Goal: Task Accomplishment & Management: Complete application form

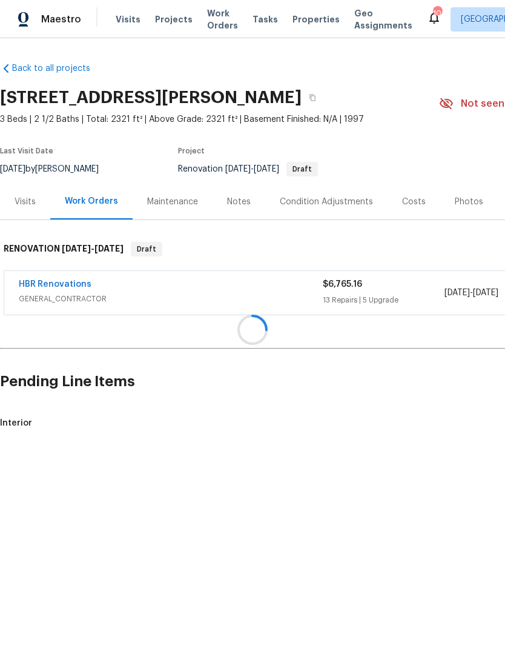
click at [349, 396] on div at bounding box center [252, 329] width 505 height 659
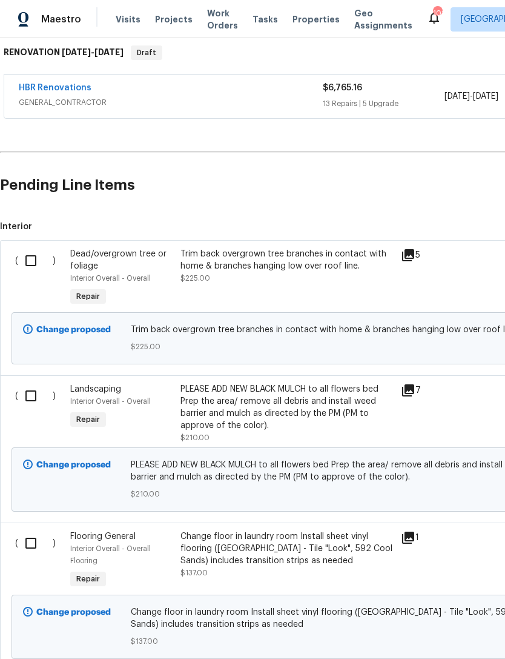
scroll to position [198, 0]
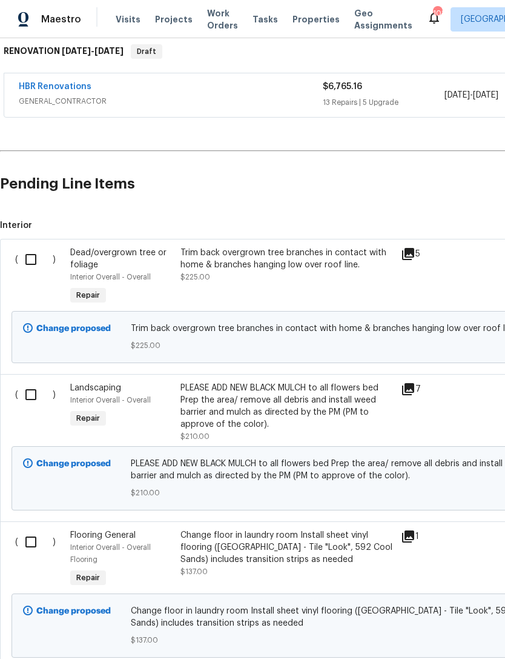
click at [33, 257] on input "checkbox" at bounding box center [35, 259] width 35 height 25
checkbox input "true"
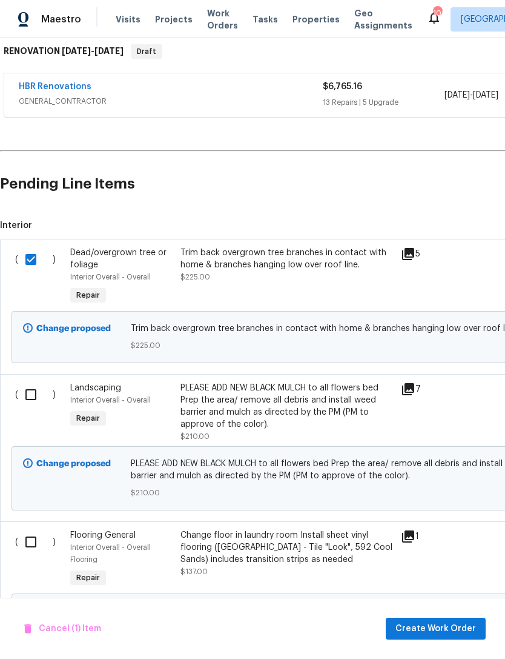
click at [30, 396] on input "checkbox" at bounding box center [35, 394] width 35 height 25
checkbox input "true"
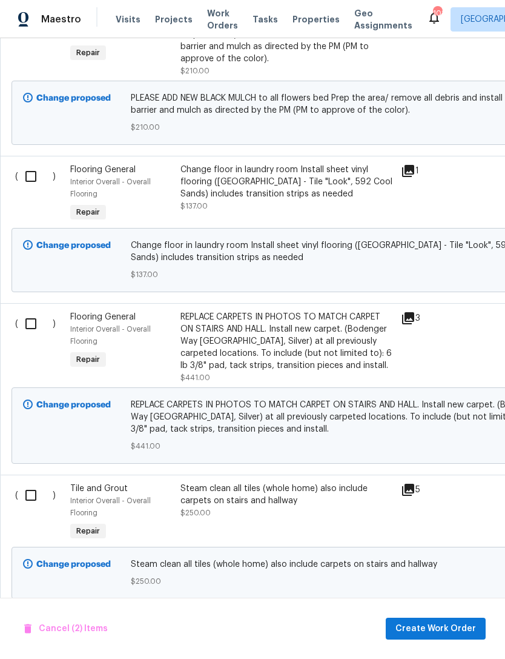
scroll to position [562, 0]
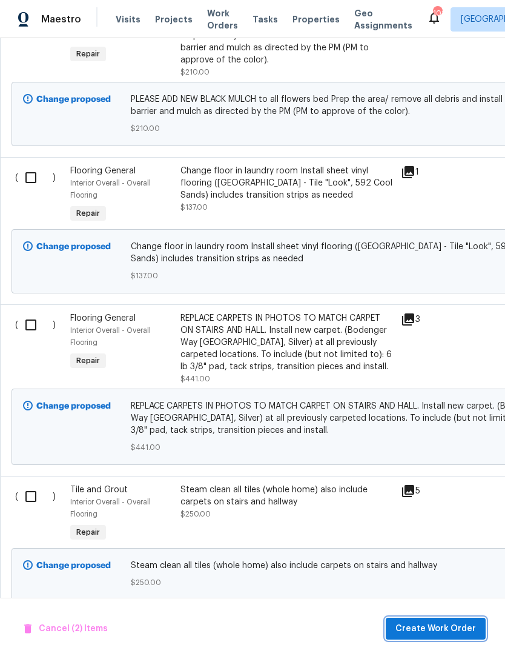
click at [438, 628] on span "Create Work Order" at bounding box center [436, 628] width 81 height 15
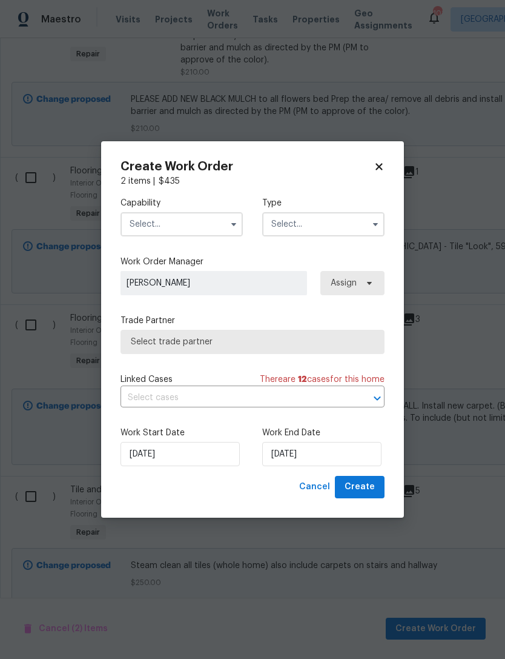
click at [198, 220] on input "text" at bounding box center [182, 224] width 122 height 24
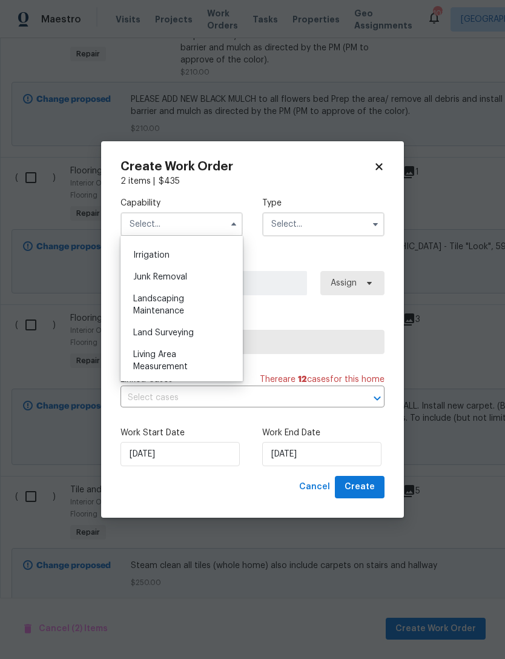
scroll to position [749, 0]
click at [176, 307] on span "Landscaping Maintenance" at bounding box center [158, 304] width 51 height 21
type input "Landscaping Maintenance"
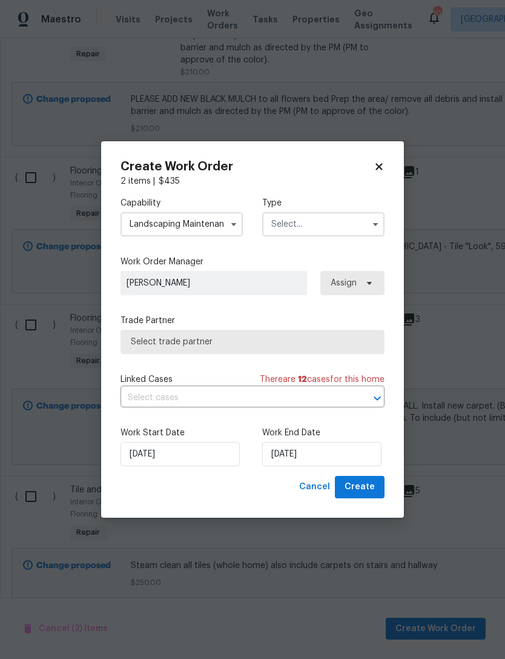
click at [322, 228] on input "text" at bounding box center [323, 224] width 122 height 24
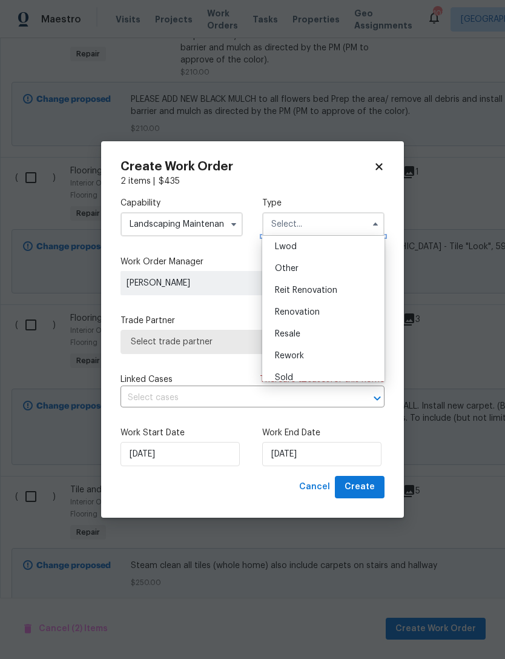
scroll to position [135, 0]
click at [312, 312] on span "Renovation" at bounding box center [297, 311] width 45 height 8
type input "Renovation"
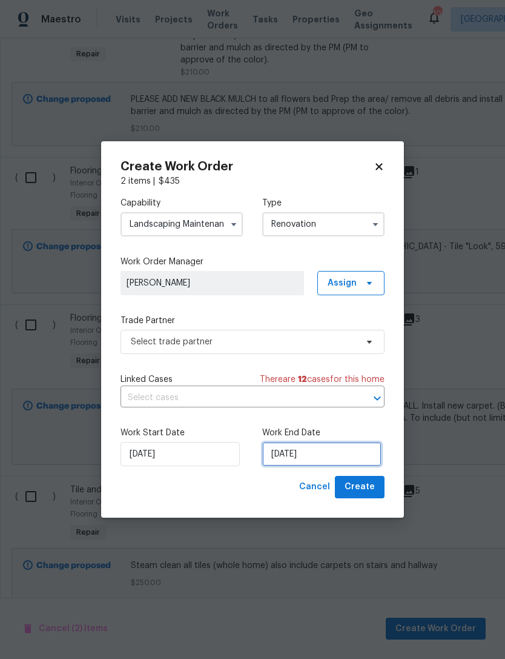
click at [303, 458] on input "[DATE]" at bounding box center [321, 454] width 119 height 24
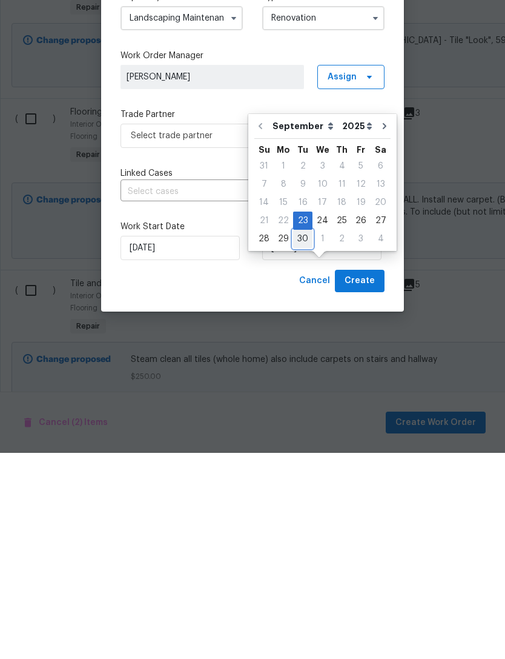
click at [306, 436] on div "30" at bounding box center [302, 444] width 19 height 17
type input "[DATE]"
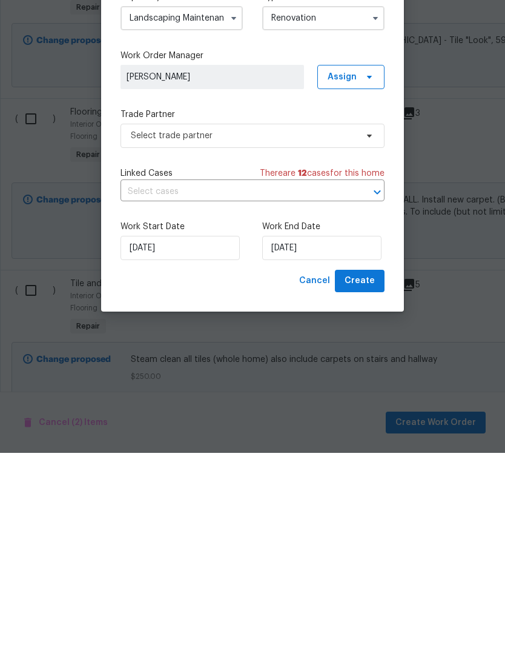
scroll to position [39, 0]
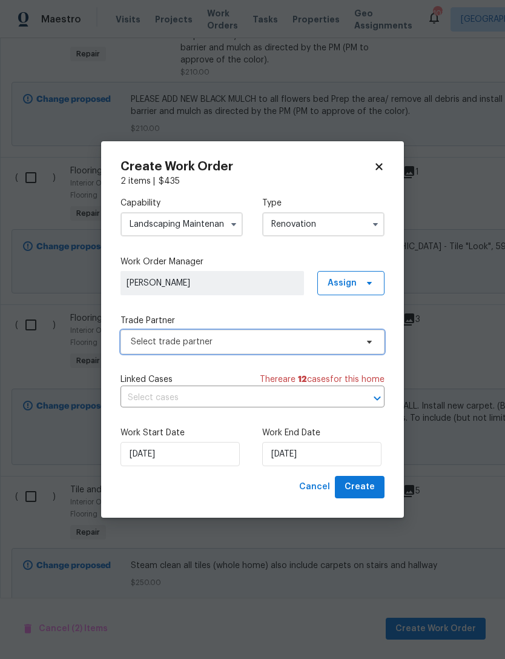
click at [247, 341] on span "Select trade partner" at bounding box center [244, 342] width 226 height 12
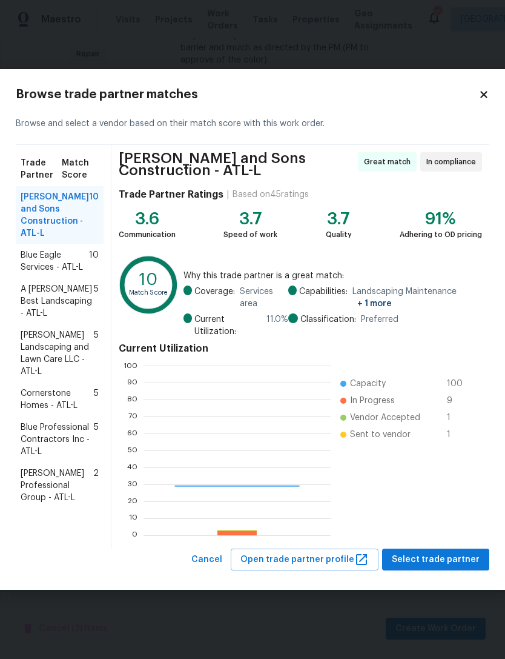
scroll to position [170, 187]
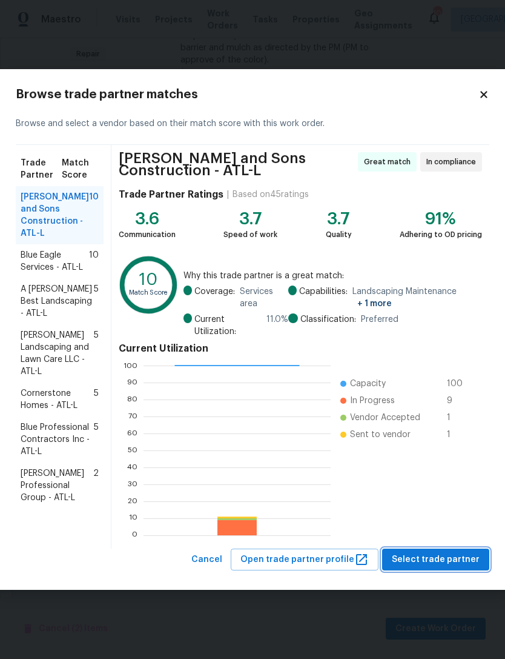
click at [447, 551] on button "Select trade partner" at bounding box center [435, 559] width 107 height 22
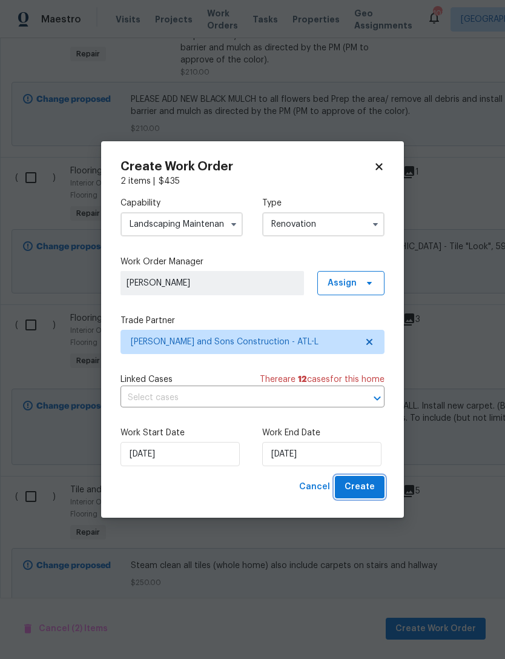
click at [371, 488] on span "Create" at bounding box center [360, 486] width 30 height 15
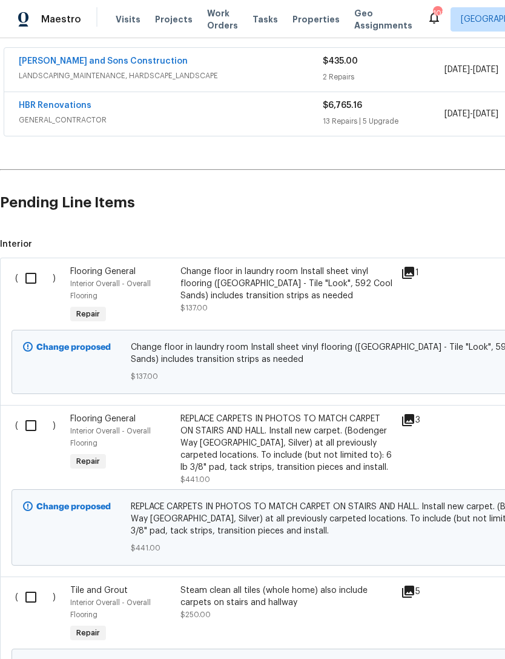
scroll to position [224, 0]
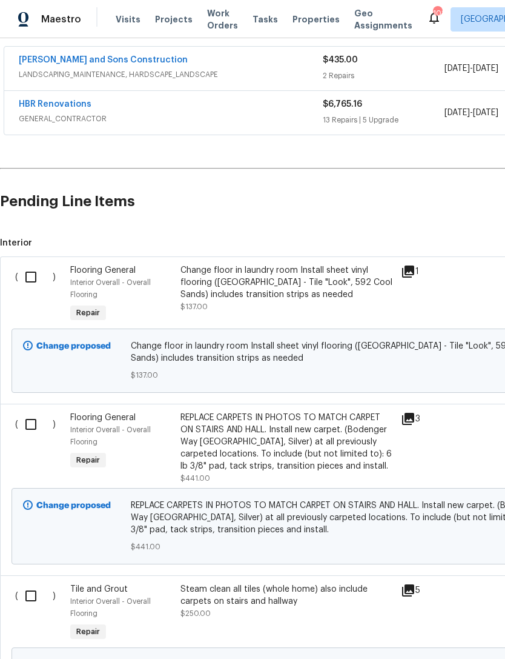
click at [33, 272] on input "checkbox" at bounding box center [35, 276] width 35 height 25
checkbox input "true"
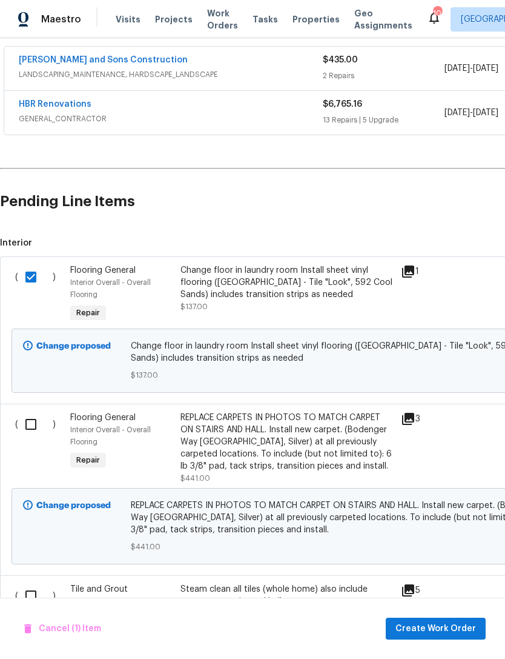
click at [34, 421] on input "checkbox" at bounding box center [35, 423] width 35 height 25
checkbox input "true"
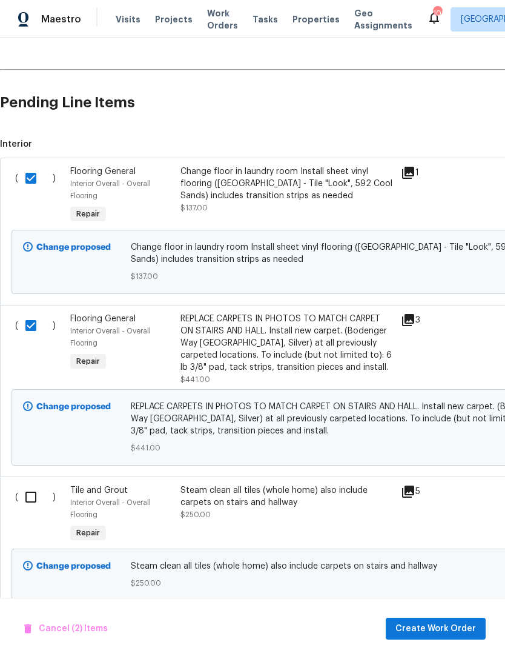
scroll to position [322, 0]
click at [449, 626] on span "Create Work Order" at bounding box center [436, 628] width 81 height 15
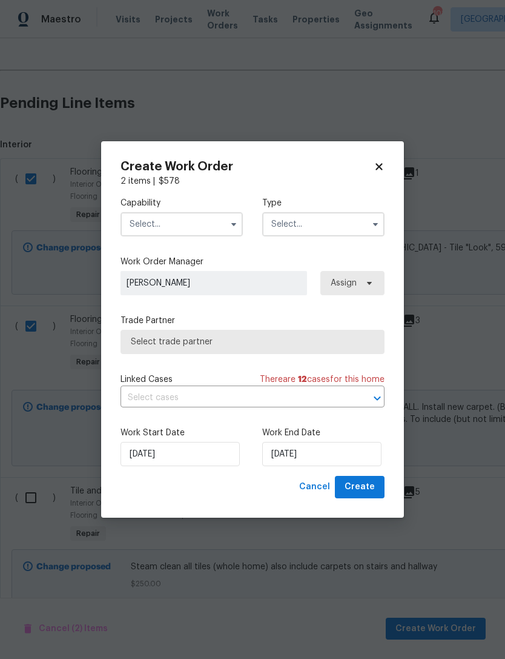
click at [201, 222] on input "text" at bounding box center [182, 224] width 122 height 24
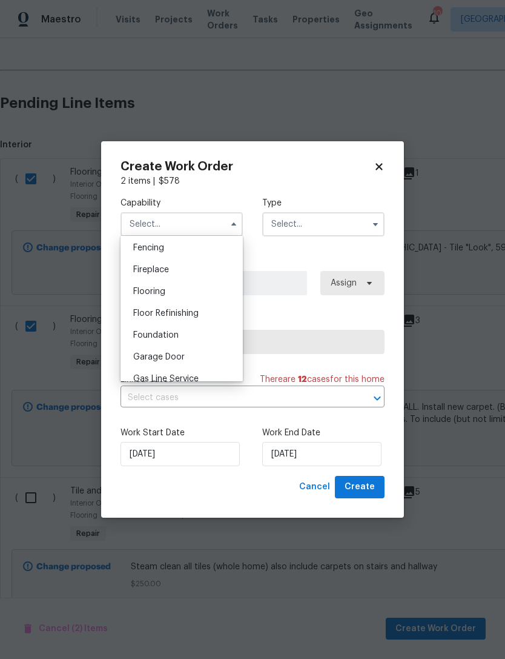
scroll to position [422, 0]
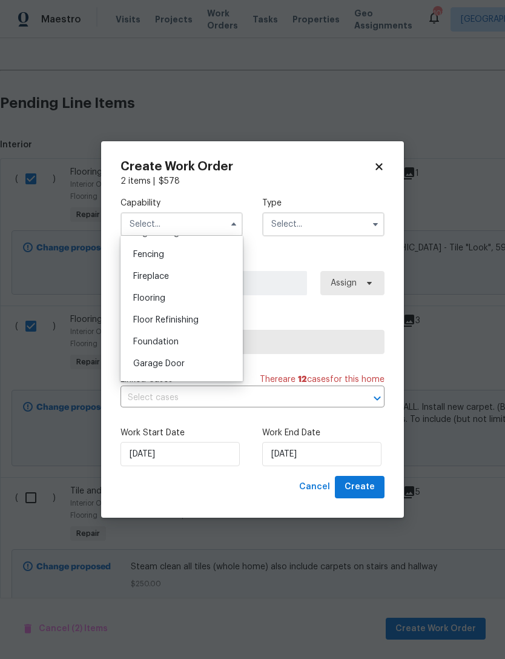
click at [162, 303] on div "Flooring" at bounding box center [182, 298] width 116 height 22
type input "Flooring"
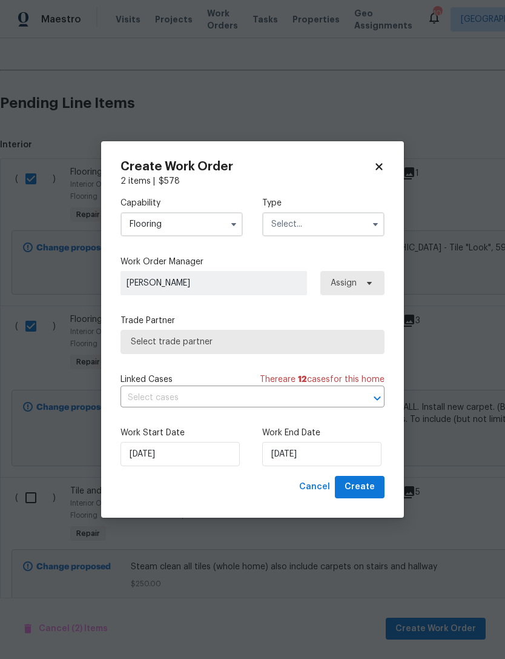
click at [322, 224] on input "text" at bounding box center [323, 224] width 122 height 24
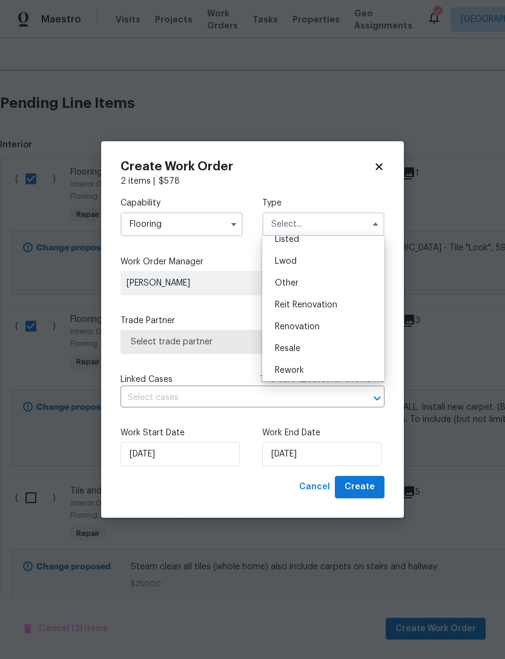
scroll to position [128, 0]
click at [315, 318] on span "Renovation" at bounding box center [297, 318] width 45 height 8
type input "Renovation"
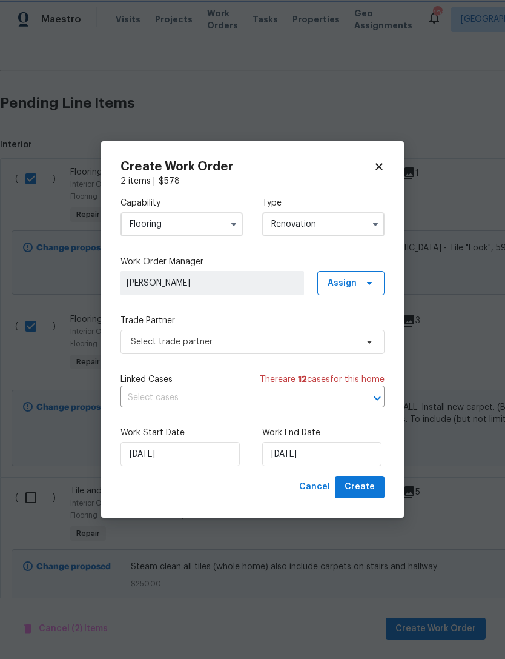
scroll to position [0, 0]
click at [303, 453] on input "[DATE]" at bounding box center [321, 454] width 119 height 24
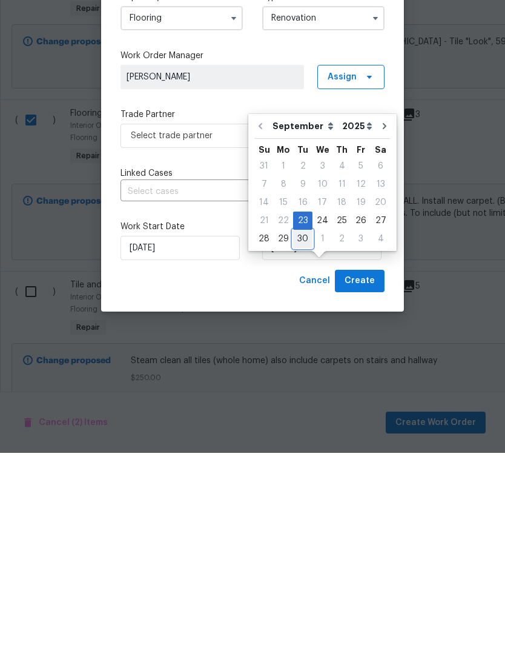
click at [301, 436] on div "30" at bounding box center [302, 444] width 19 height 17
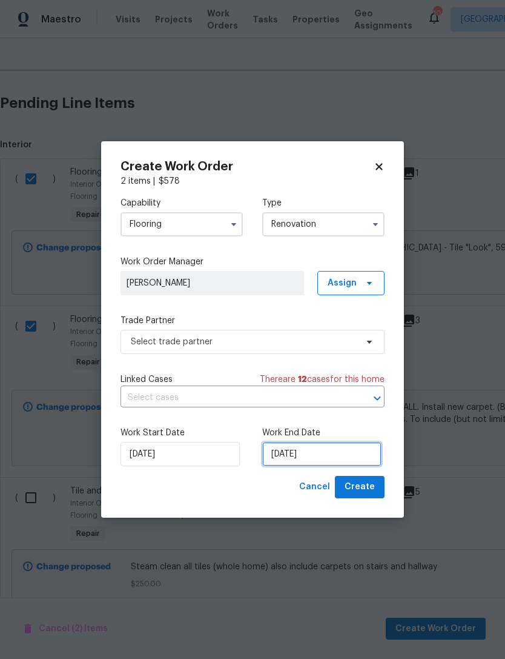
click at [311, 456] on input "[DATE]" at bounding box center [321, 454] width 119 height 24
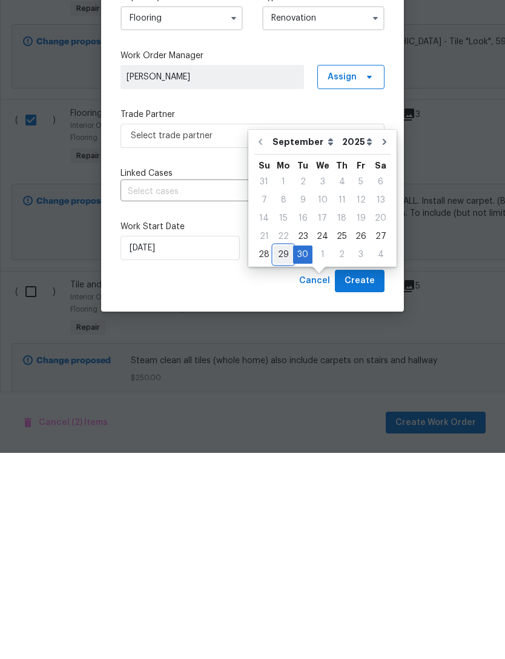
click at [285, 452] on div "29" at bounding box center [283, 460] width 19 height 17
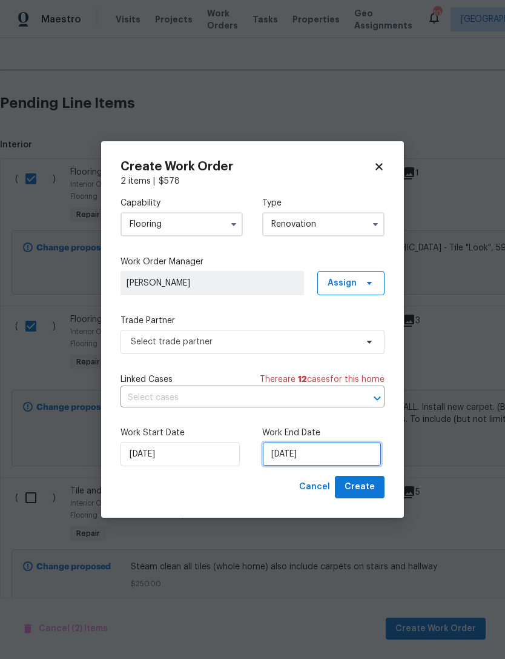
click at [323, 454] on input "[DATE]" at bounding box center [321, 454] width 119 height 24
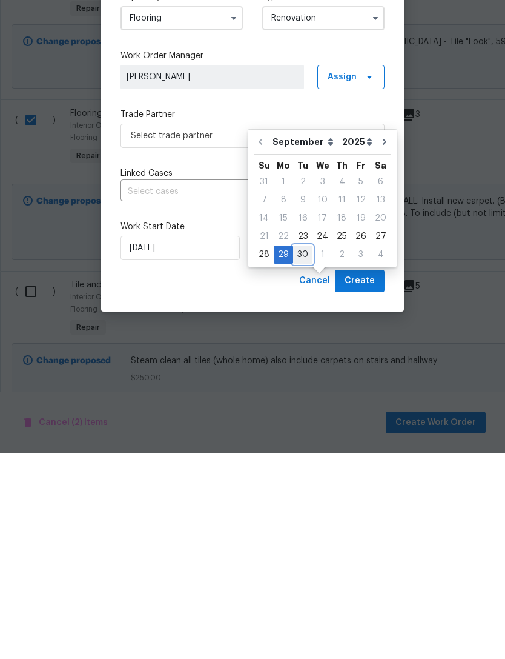
click at [301, 452] on div "30" at bounding box center [302, 460] width 19 height 17
type input "[DATE]"
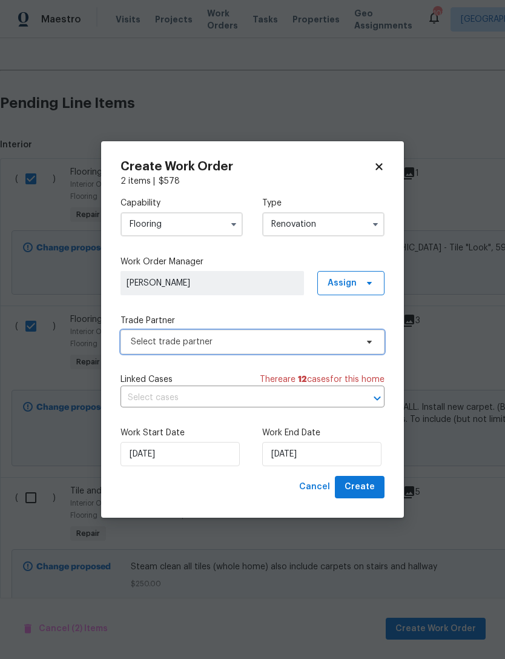
click at [324, 341] on span "Select trade partner" at bounding box center [244, 342] width 226 height 12
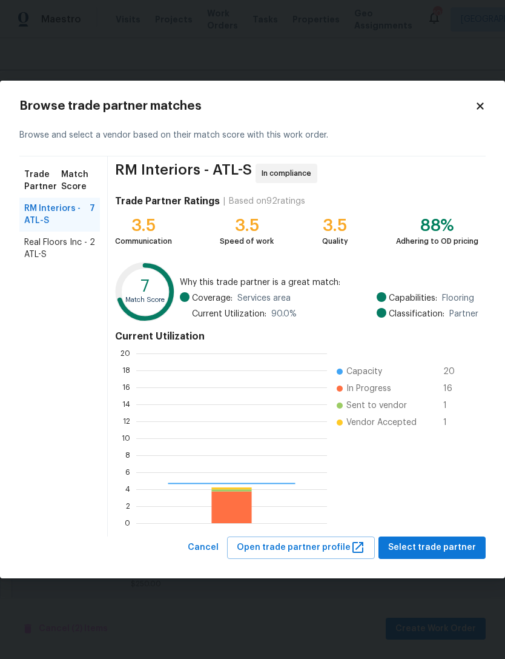
scroll to position [170, 191]
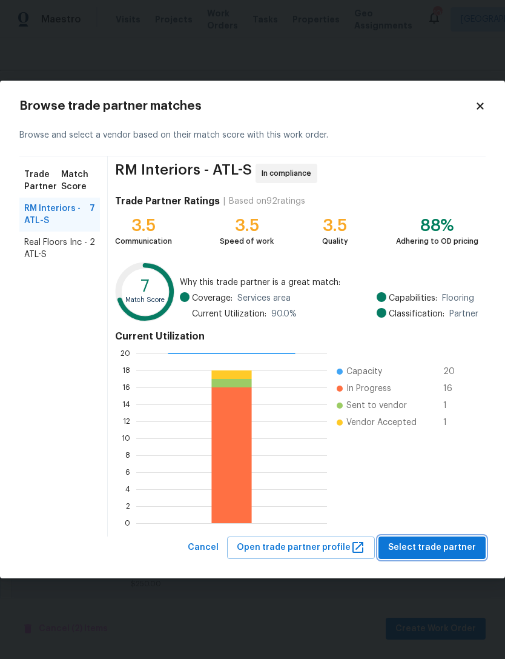
click at [434, 544] on span "Select trade partner" at bounding box center [432, 547] width 88 height 15
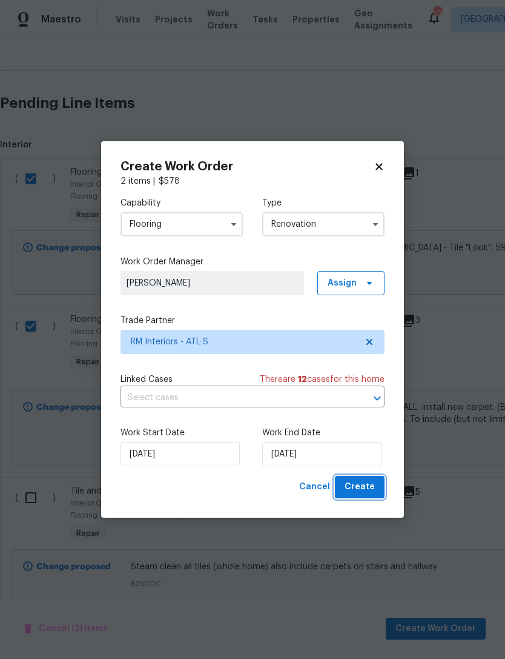
click at [366, 484] on span "Create" at bounding box center [360, 486] width 30 height 15
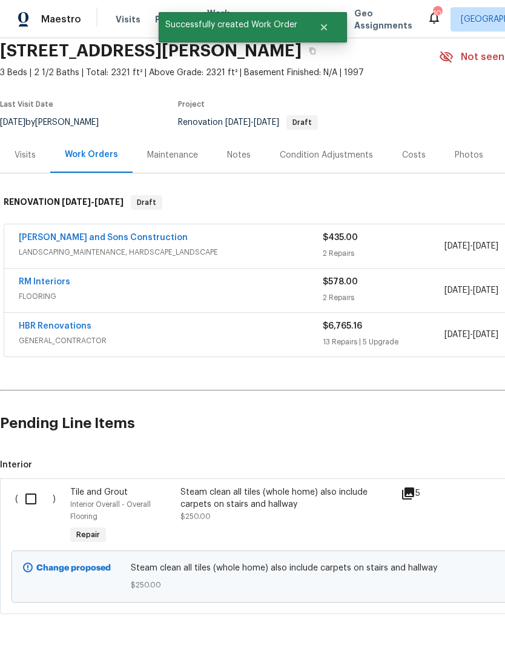
scroll to position [46, 0]
click at [34, 506] on input "checkbox" at bounding box center [35, 499] width 35 height 25
checkbox input "true"
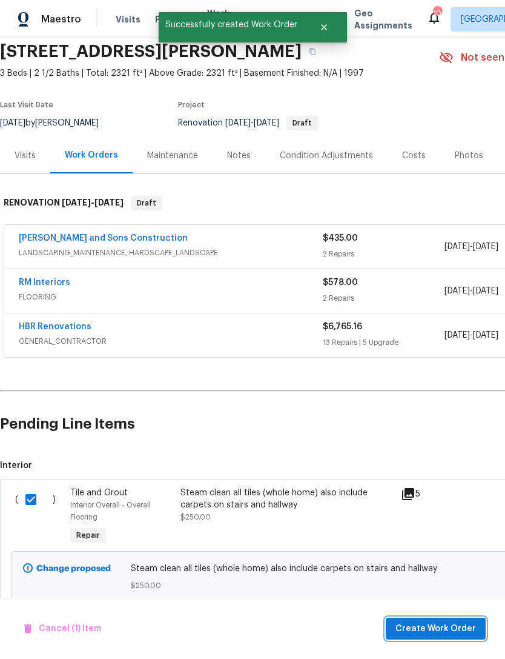
click at [444, 625] on span "Create Work Order" at bounding box center [436, 628] width 81 height 15
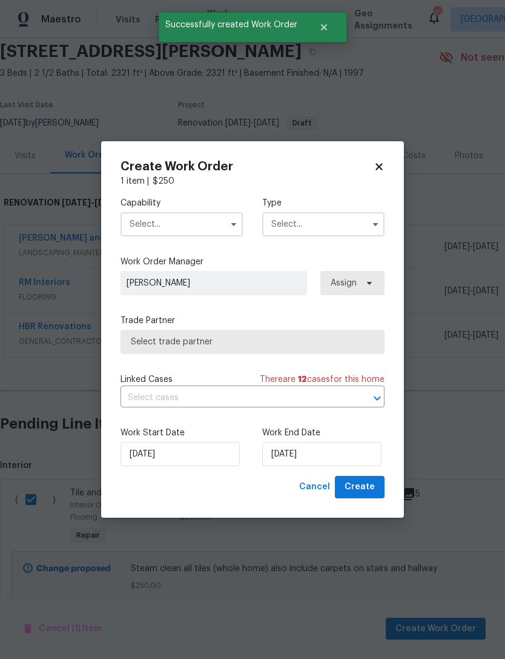
click at [204, 227] on input "text" at bounding box center [182, 224] width 122 height 24
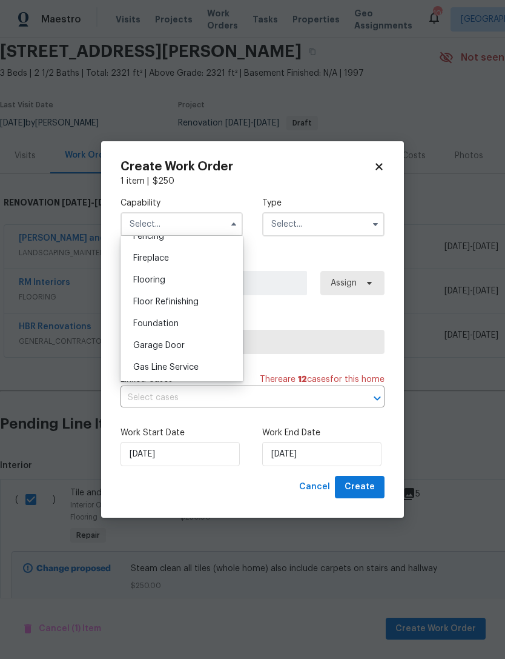
scroll to position [439, 0]
click at [201, 307] on div "Floor Refinishing" at bounding box center [182, 303] width 116 height 22
type input "Floor Refinishing"
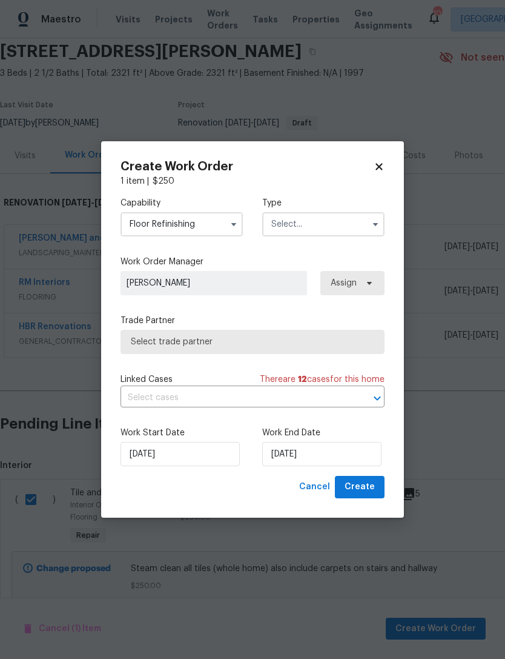
click at [334, 222] on input "text" at bounding box center [323, 224] width 122 height 24
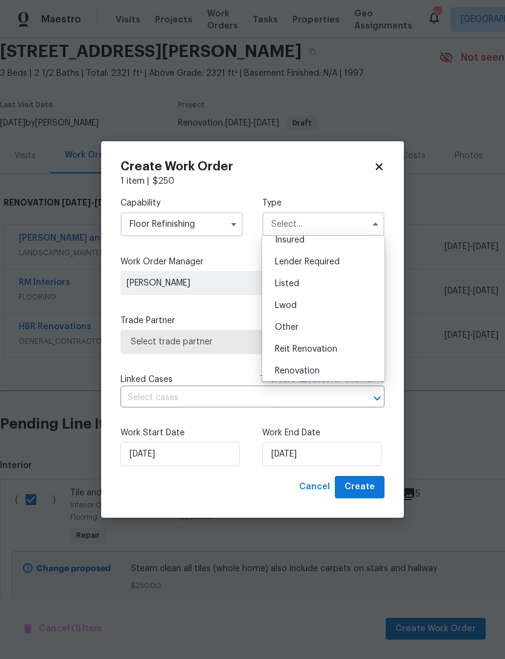
scroll to position [78, 0]
click at [311, 370] on span "Renovation" at bounding box center [297, 368] width 45 height 8
type input "Renovation"
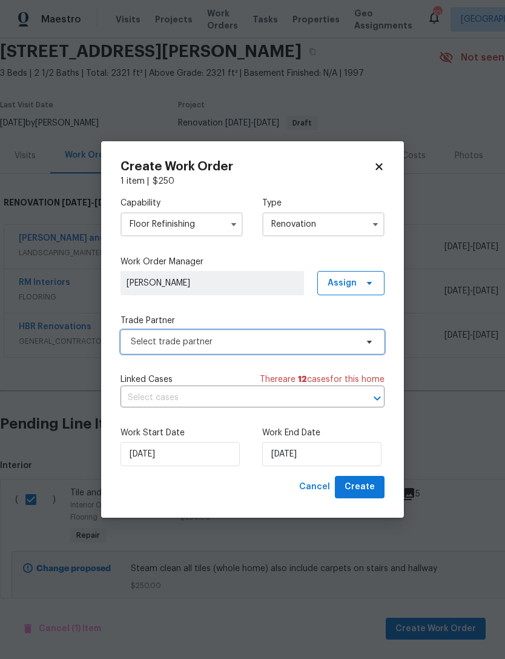
click at [267, 336] on span "Select trade partner" at bounding box center [244, 342] width 226 height 12
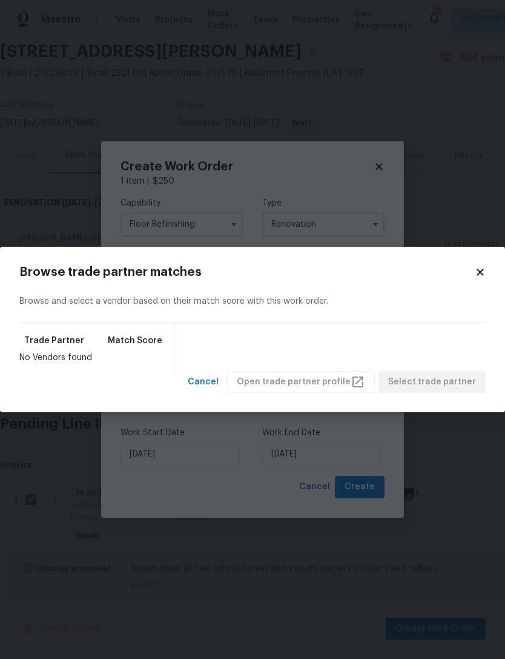
click at [479, 271] on icon at bounding box center [480, 271] width 7 height 7
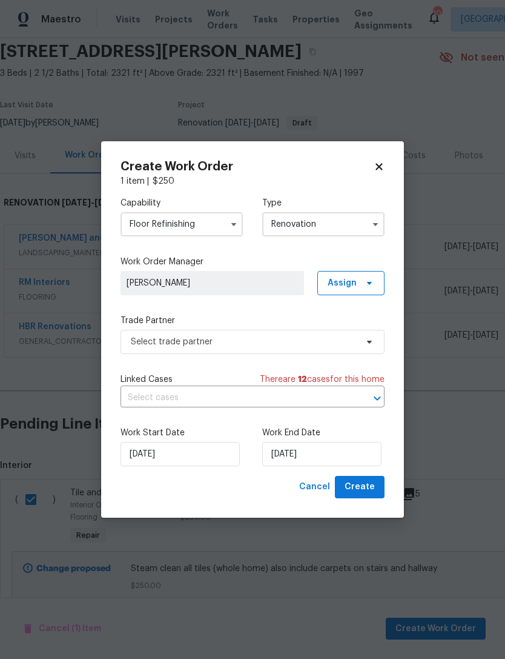
click at [214, 230] on input "Floor Refinishing" at bounding box center [182, 224] width 122 height 24
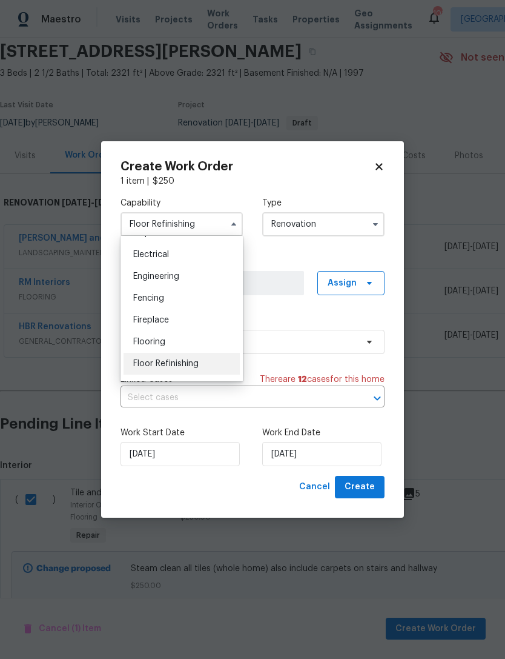
scroll to position [384, 0]
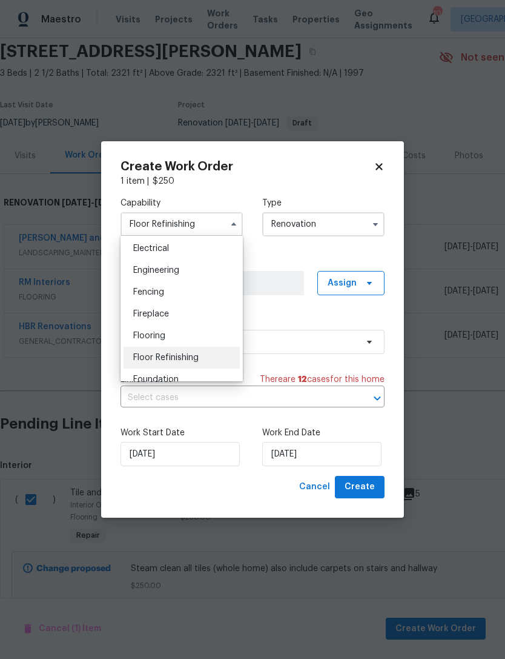
click at [162, 336] on span "Flooring" at bounding box center [149, 335] width 32 height 8
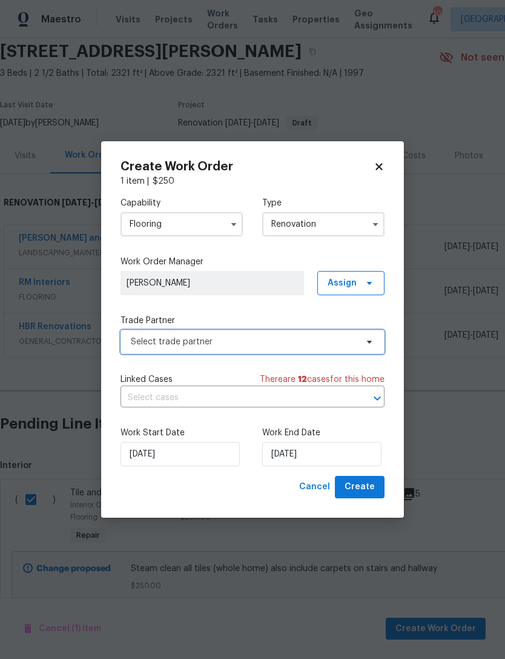
click at [282, 340] on span "Select trade partner" at bounding box center [244, 342] width 226 height 12
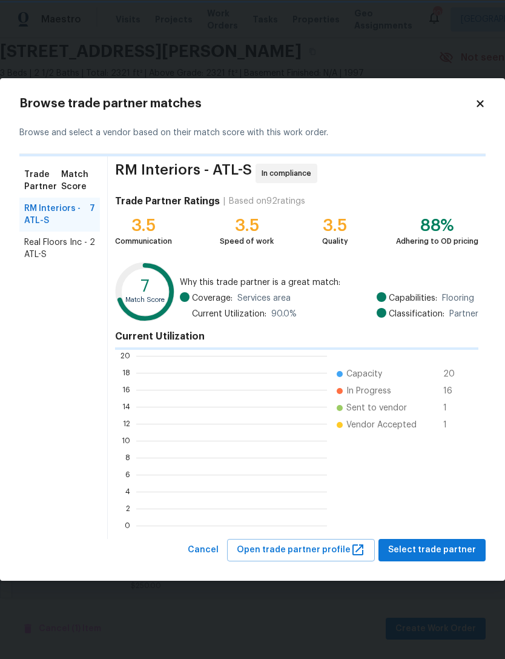
scroll to position [1, 1]
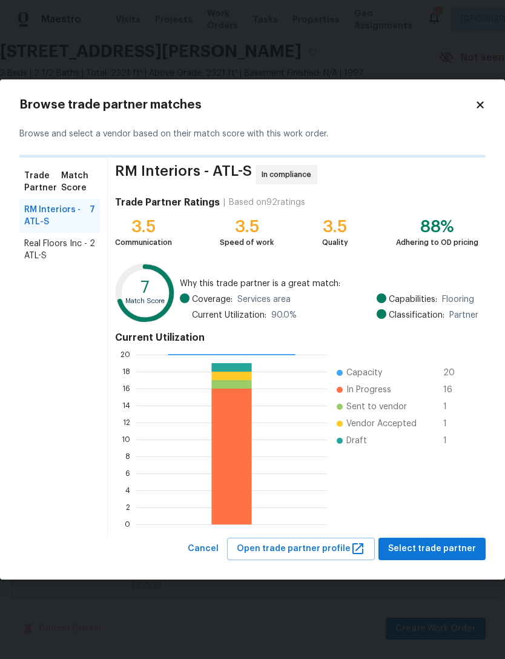
click at [481, 105] on icon at bounding box center [480, 105] width 7 height 7
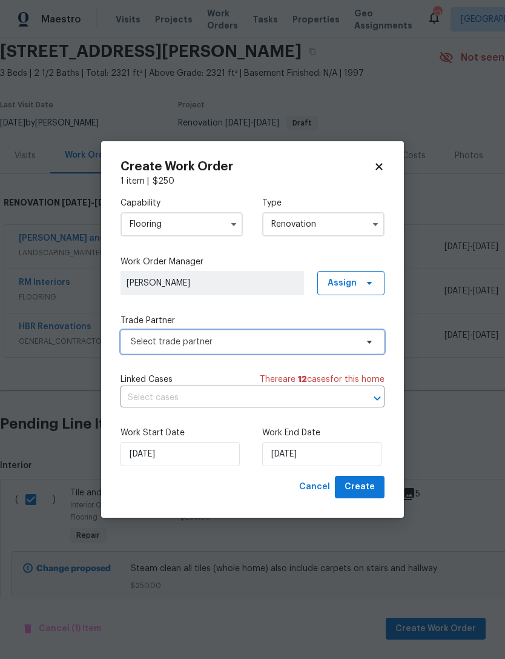
click at [253, 333] on span "Select trade partner" at bounding box center [253, 342] width 264 height 24
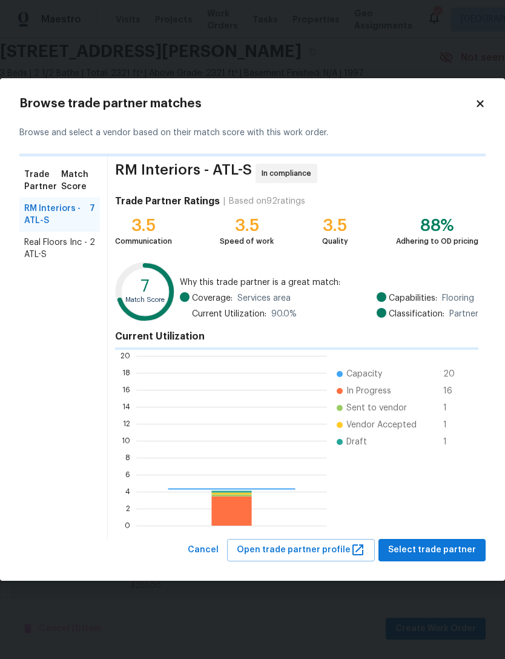
scroll to position [170, 191]
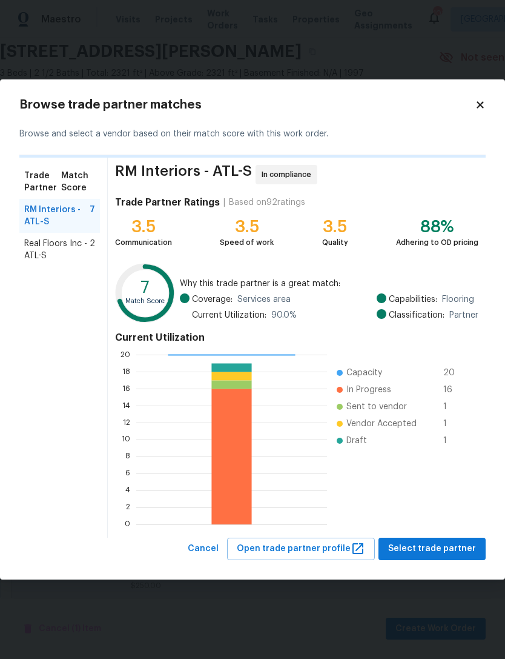
click at [471, 107] on h2 "Browse trade partner matches" at bounding box center [247, 105] width 456 height 12
click at [484, 105] on icon at bounding box center [480, 104] width 11 height 11
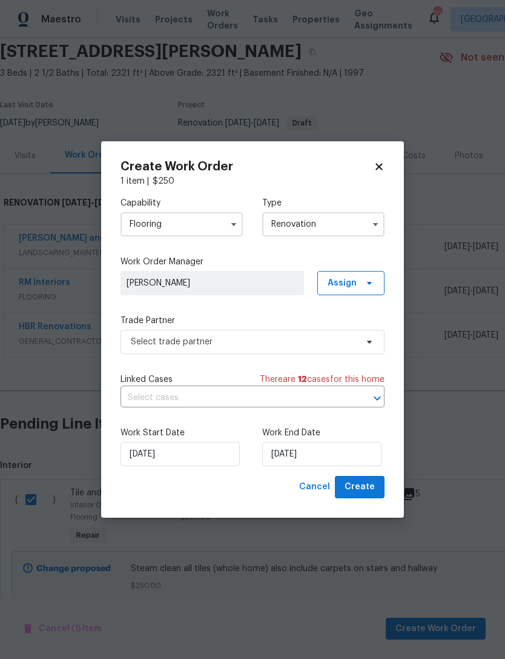
click at [195, 227] on input "Flooring" at bounding box center [182, 224] width 122 height 24
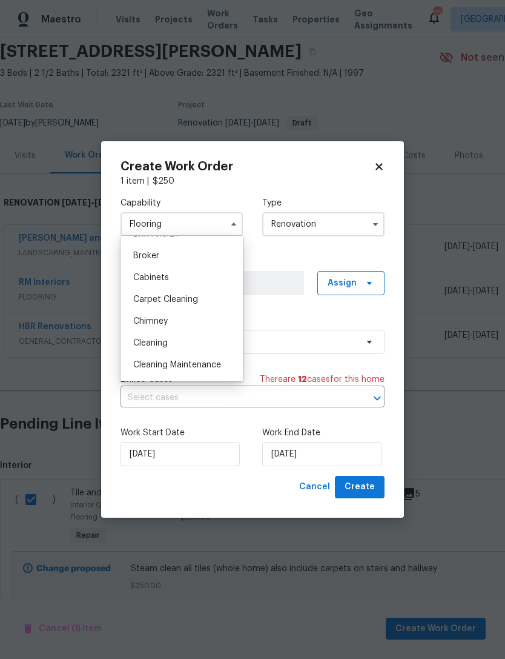
scroll to position [85, 0]
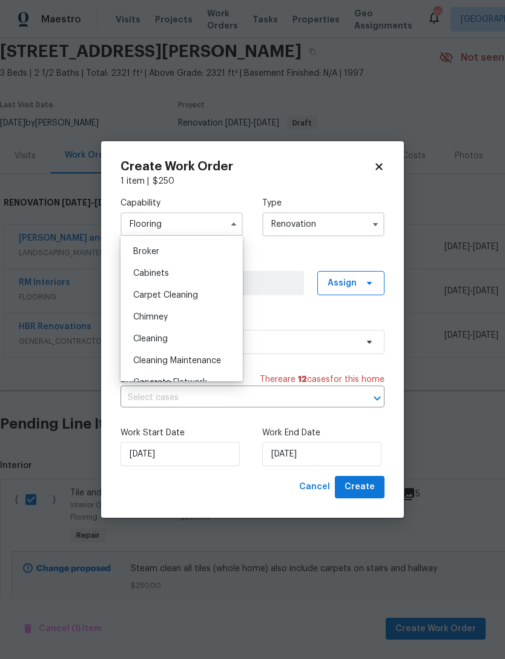
click at [191, 301] on div "Carpet Cleaning" at bounding box center [182, 295] width 116 height 22
type input "Carpet Cleaning"
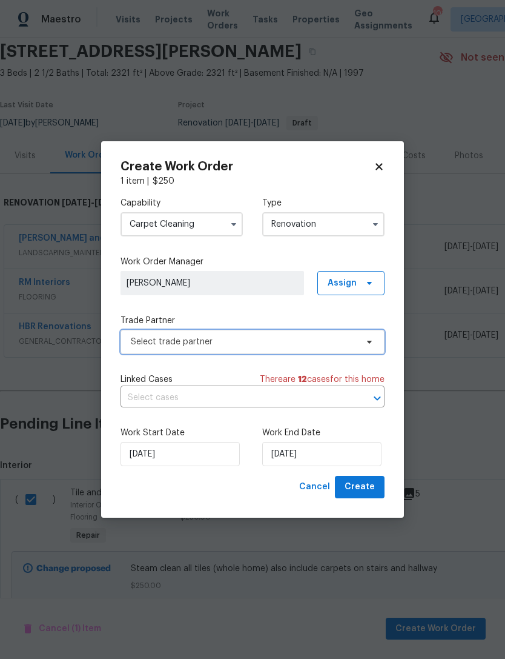
click at [251, 342] on span "Select trade partner" at bounding box center [244, 342] width 226 height 12
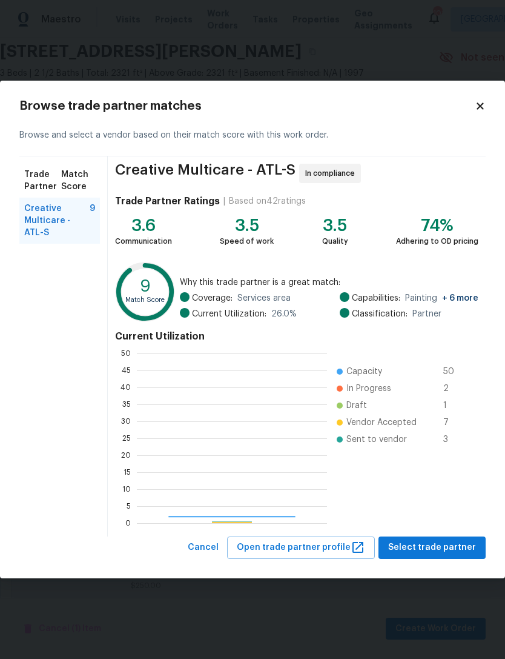
scroll to position [170, 190]
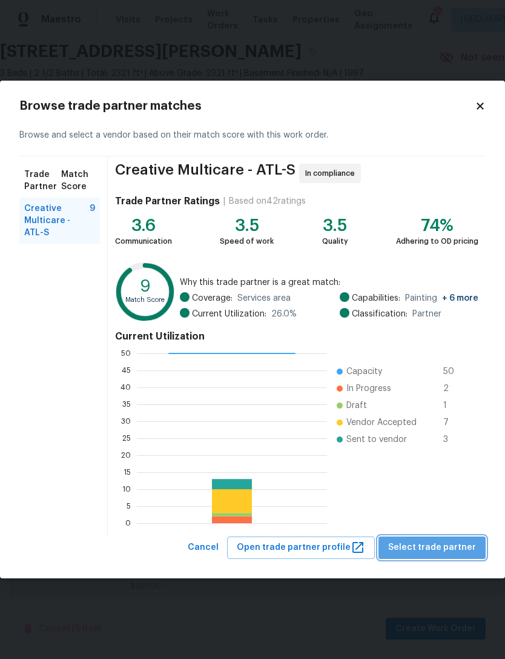
click at [451, 545] on span "Select trade partner" at bounding box center [432, 547] width 88 height 15
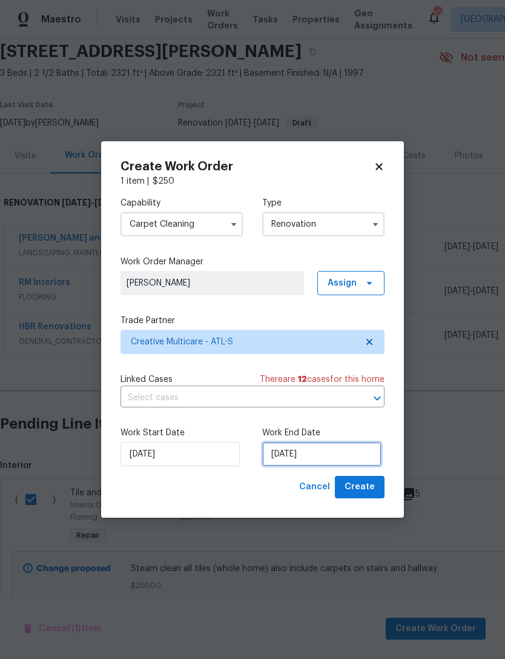
click at [320, 456] on input "[DATE]" at bounding box center [321, 454] width 119 height 24
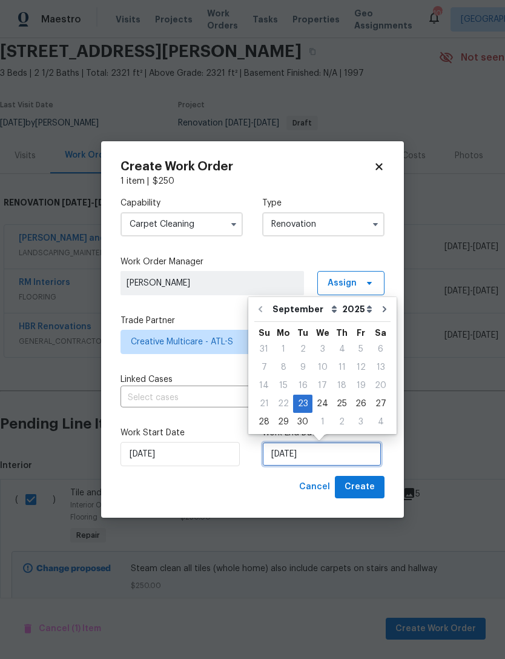
scroll to position [22, 0]
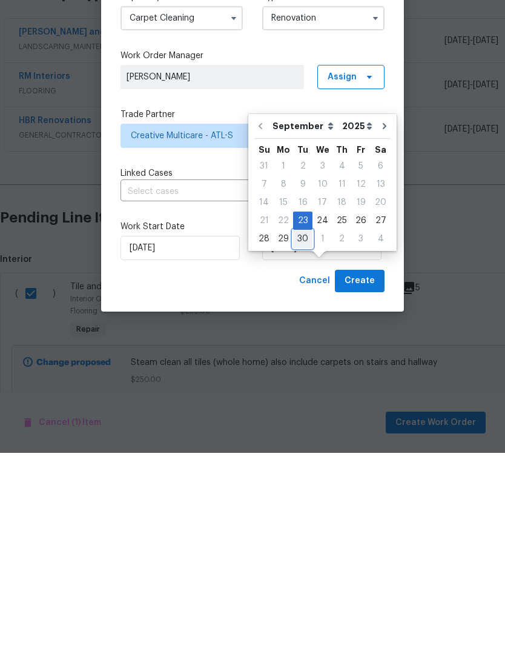
click at [301, 436] on div "30" at bounding box center [302, 444] width 19 height 17
type input "[DATE]"
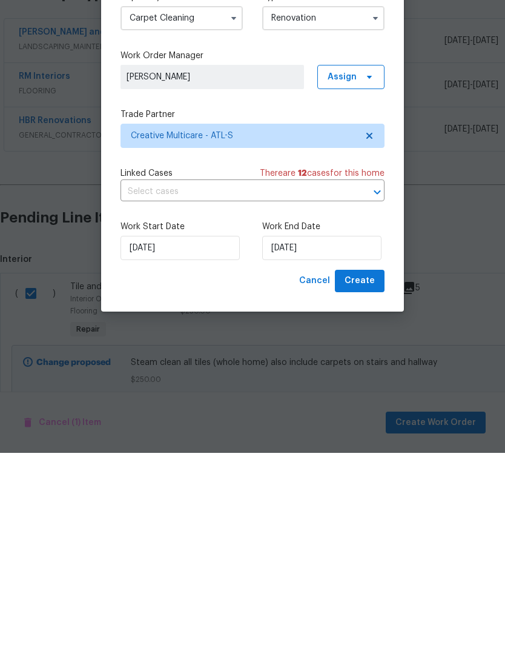
scroll to position [39, 0]
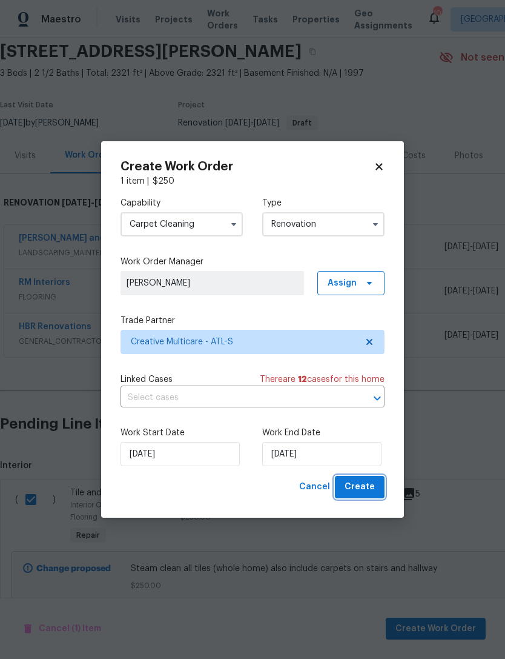
click at [362, 487] on span "Create" at bounding box center [360, 486] width 30 height 15
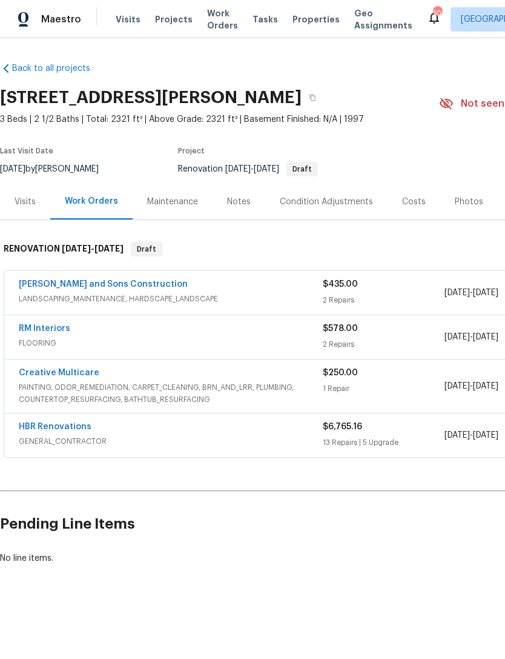
scroll to position [0, 0]
click at [211, 432] on div "HBR Renovations" at bounding box center [171, 428] width 304 height 15
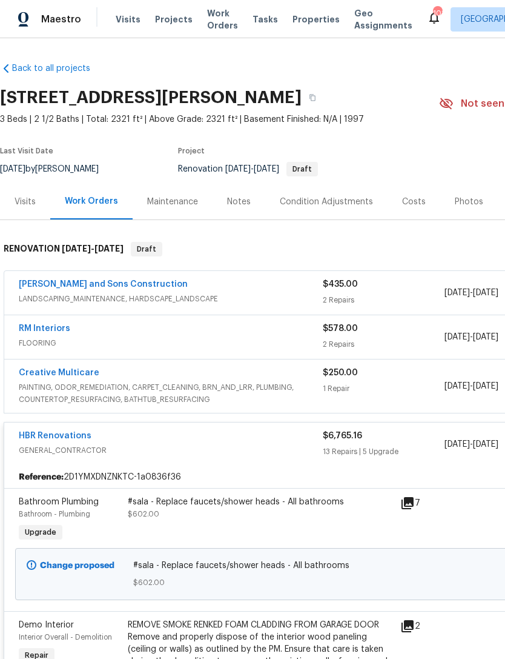
click at [25, 205] on div "Visits" at bounding box center [25, 202] width 21 height 12
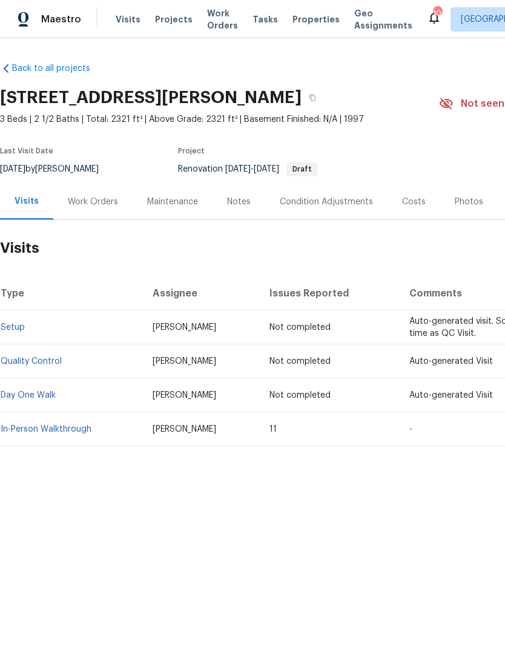
click at [415, 204] on div "Costs" at bounding box center [414, 202] width 24 height 12
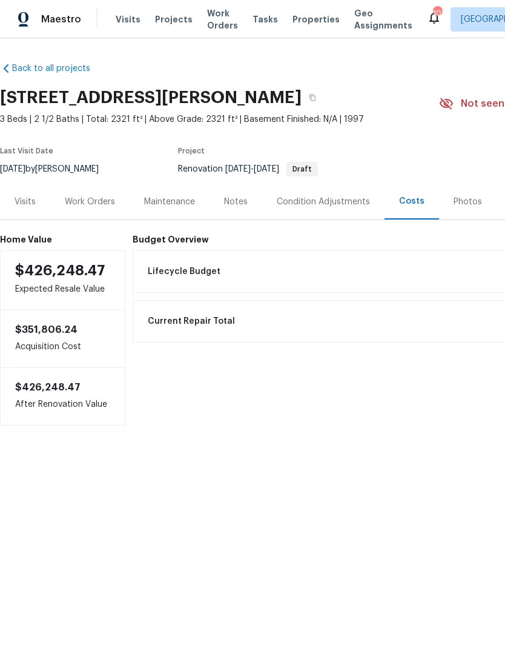
click at [24, 206] on div "Visits" at bounding box center [25, 202] width 21 height 12
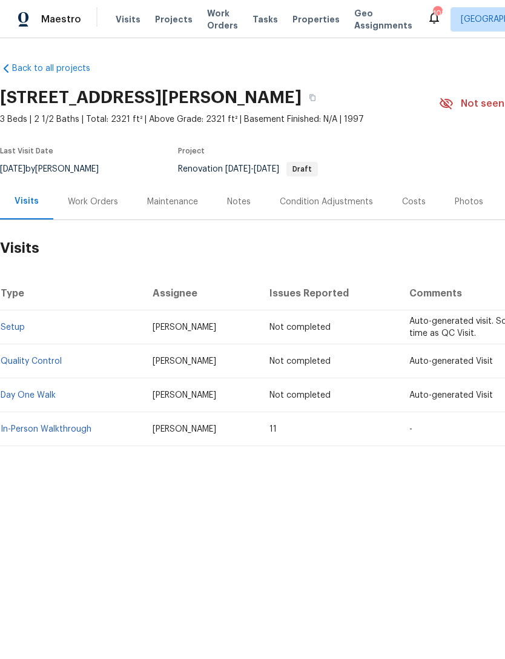
click at [101, 206] on div "Work Orders" at bounding box center [93, 202] width 50 height 12
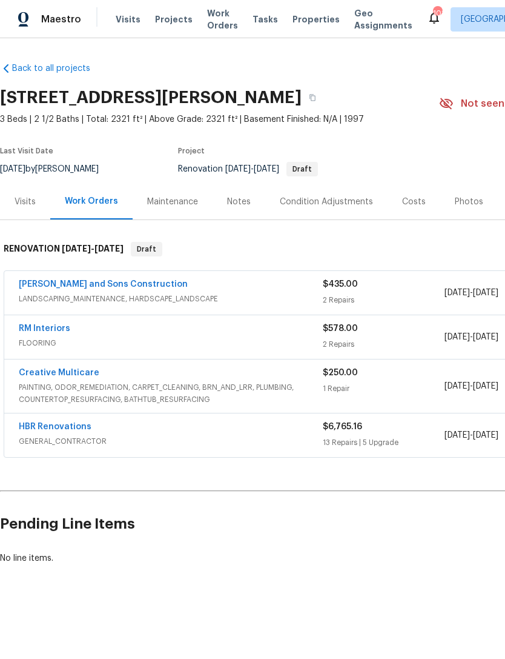
click at [125, 434] on div "HBR Renovations" at bounding box center [171, 428] width 304 height 15
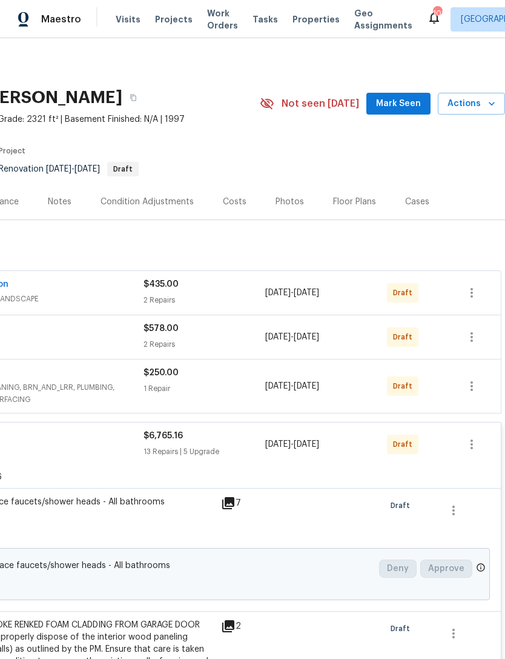
scroll to position [0, 179]
click at [245, 197] on div "Costs" at bounding box center [234, 202] width 53 height 36
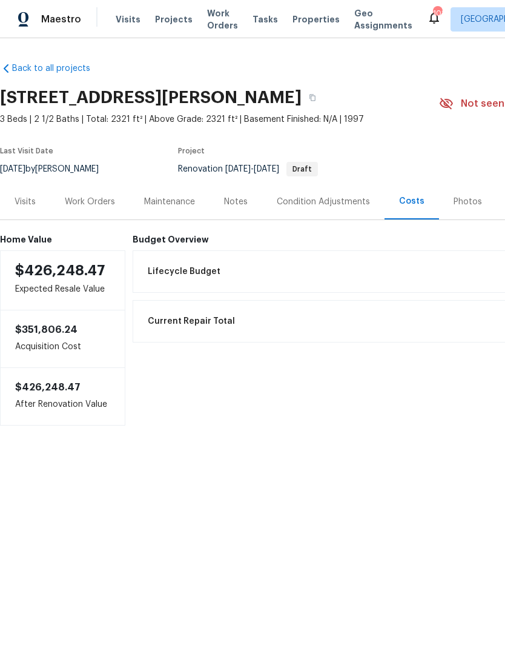
click at [353, 207] on div "Condition Adjustments" at bounding box center [323, 202] width 93 height 12
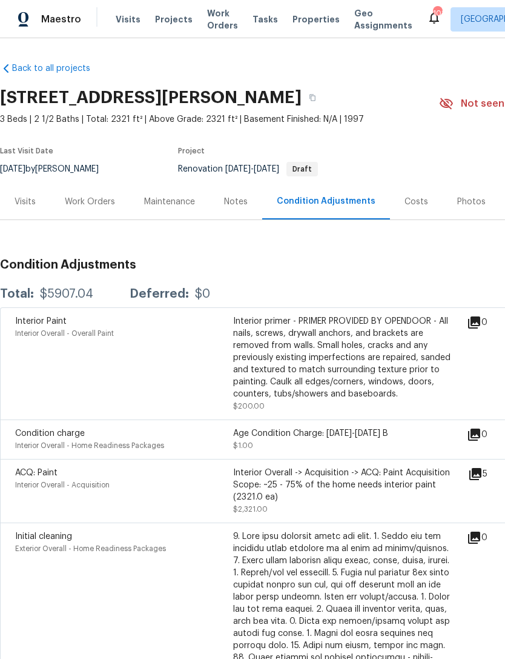
click at [78, 203] on div "Work Orders" at bounding box center [90, 202] width 50 height 12
